Goal: Transaction & Acquisition: Purchase product/service

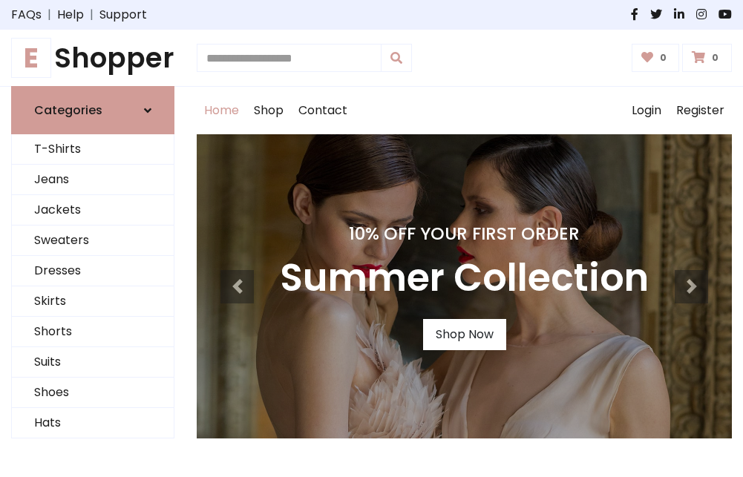
click at [371, 238] on h4 "10% Off Your First Order" at bounding box center [464, 233] width 369 height 21
click at [464, 335] on link "Shop Now" at bounding box center [464, 334] width 83 height 31
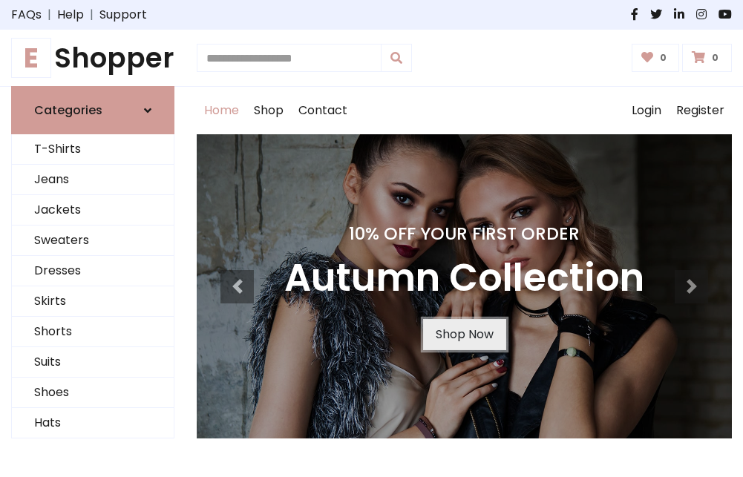
click at [464, 335] on link "Shop Now" at bounding box center [464, 334] width 83 height 31
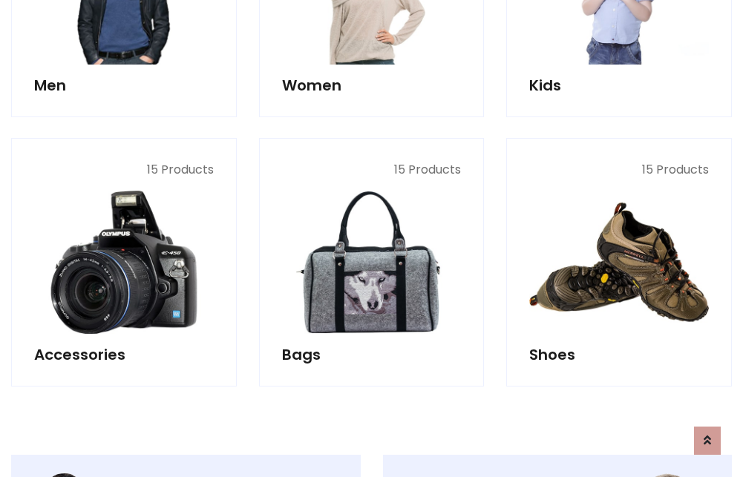
scroll to position [1479, 0]
